Goal: Go to known website: Go to known website

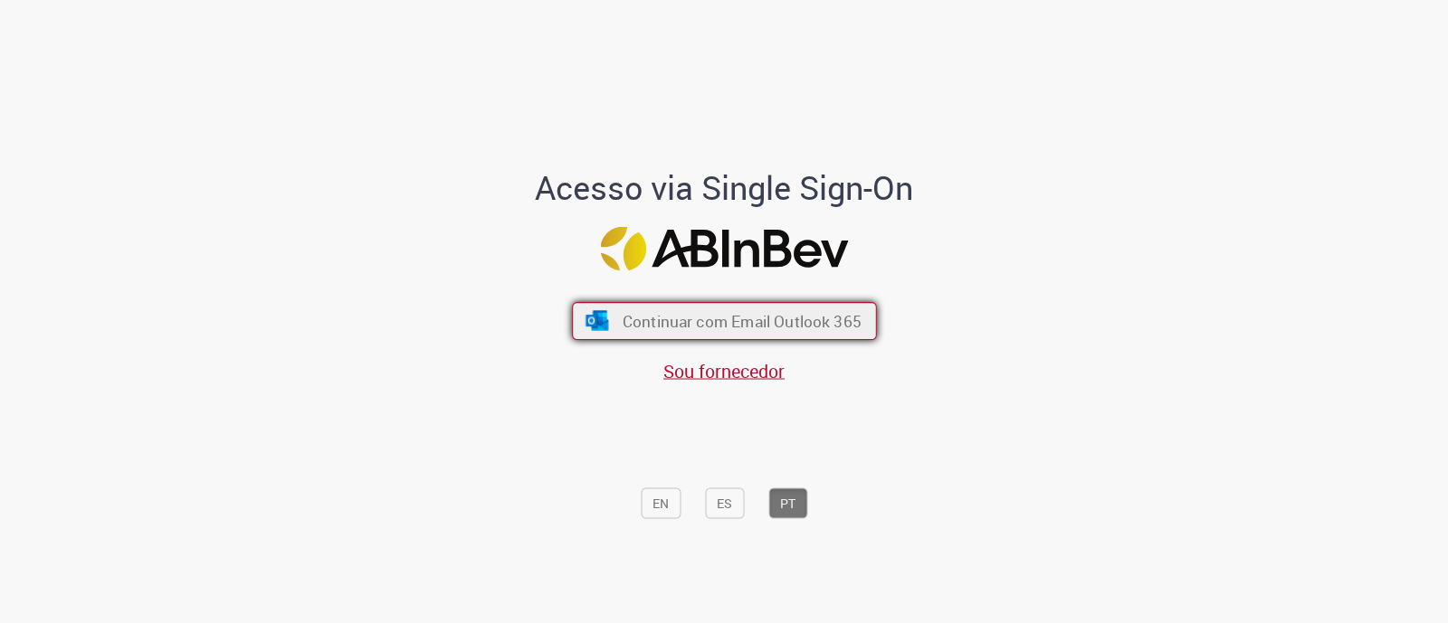
click at [653, 319] on span "Continuar com Email Outlook 365" at bounding box center [741, 321] width 239 height 21
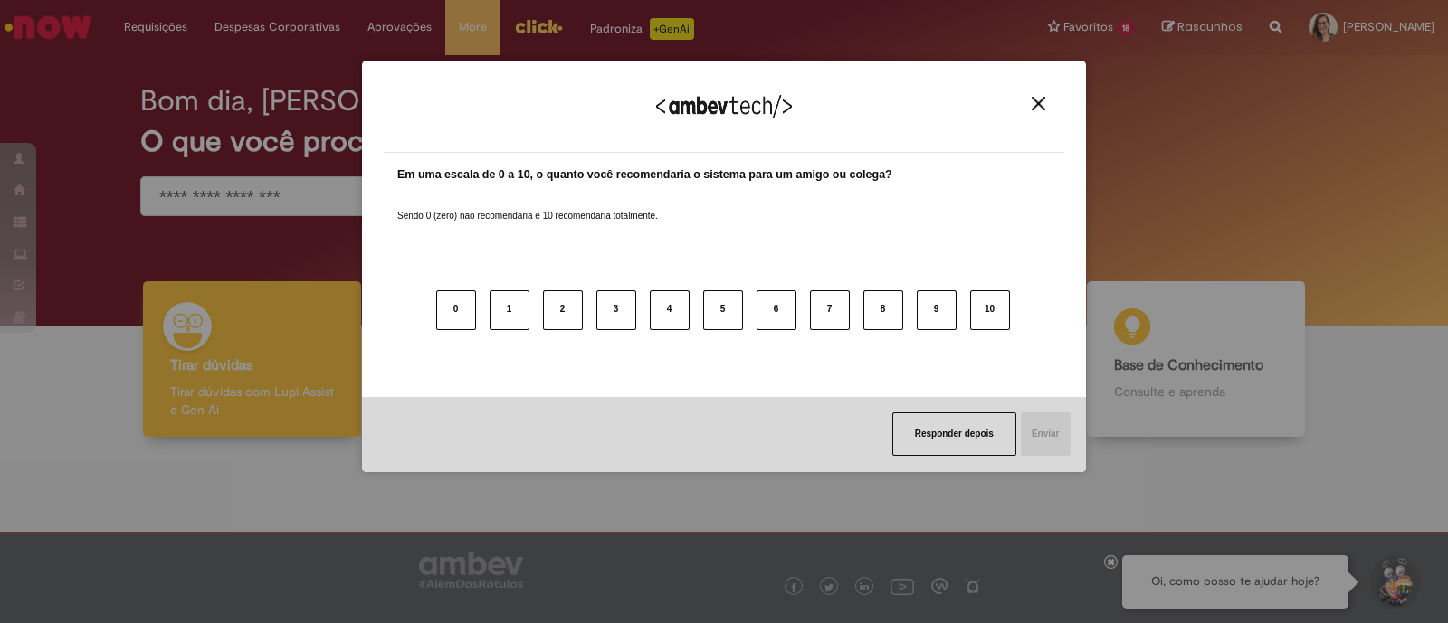
click at [1029, 96] on div "Agradecemos seu feedback!" at bounding box center [724, 117] width 680 height 71
click at [1035, 96] on button "Close" at bounding box center [1038, 103] width 24 height 15
click at [1048, 97] on button "Close" at bounding box center [1038, 103] width 24 height 15
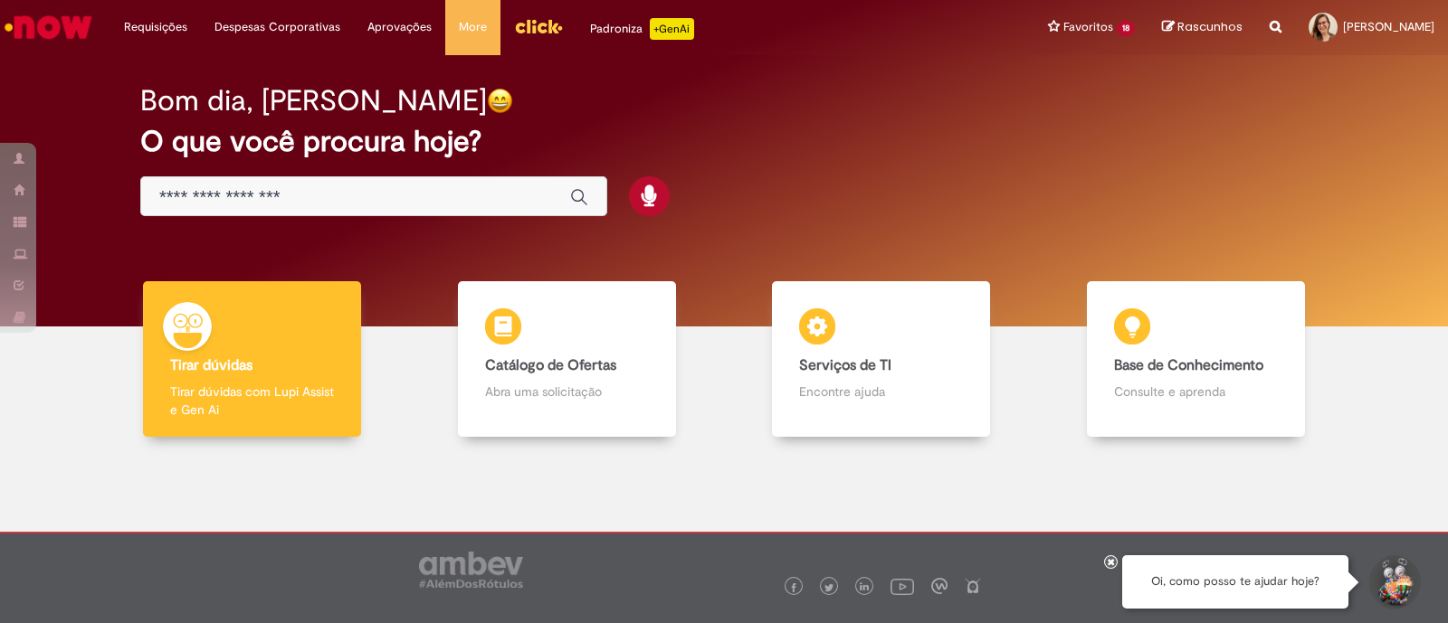
click at [530, 20] on img "Menu Cabeçalho" at bounding box center [538, 26] width 49 height 27
